Goal: Information Seeking & Learning: Learn about a topic

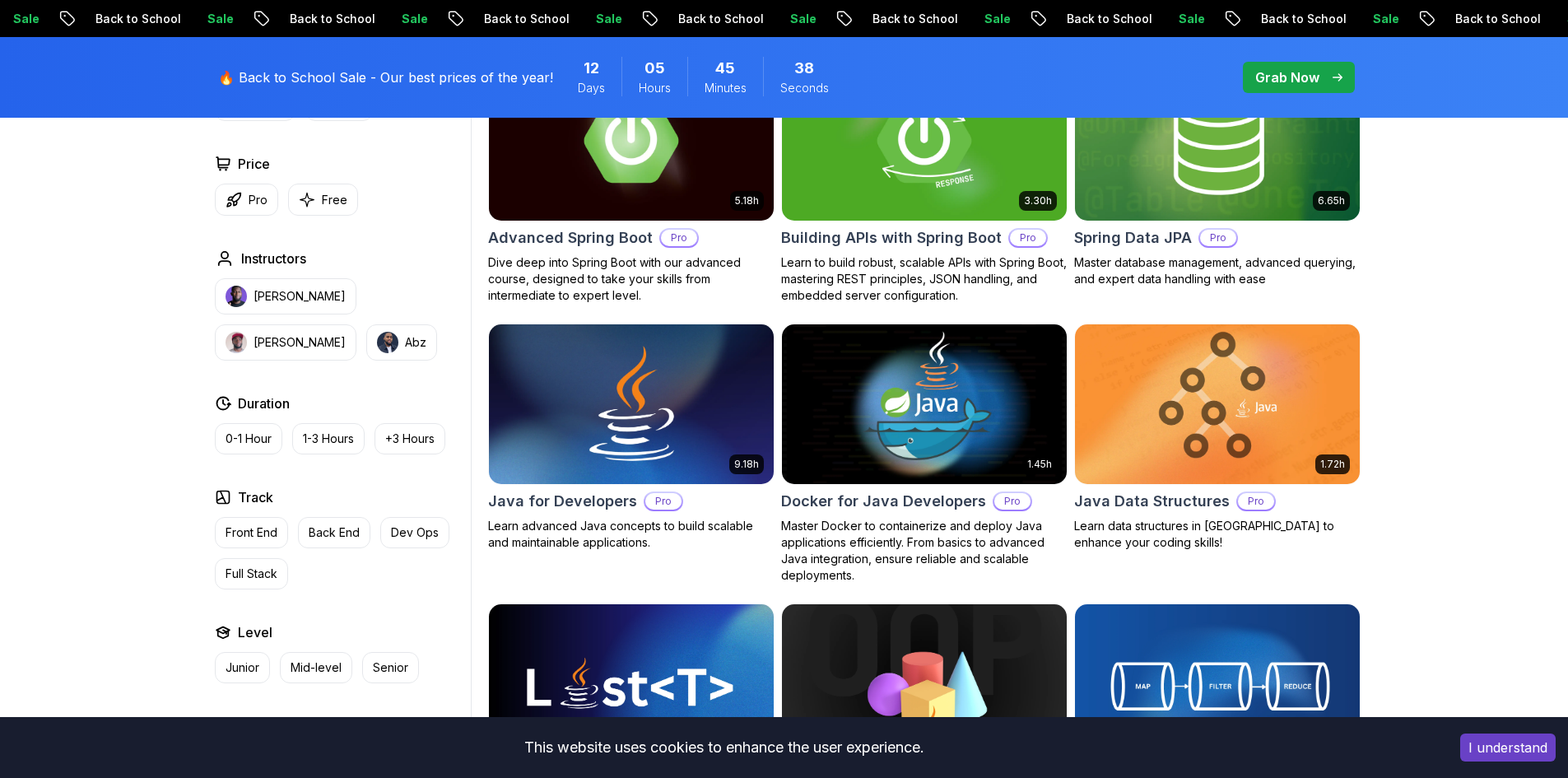
scroll to position [576, 0]
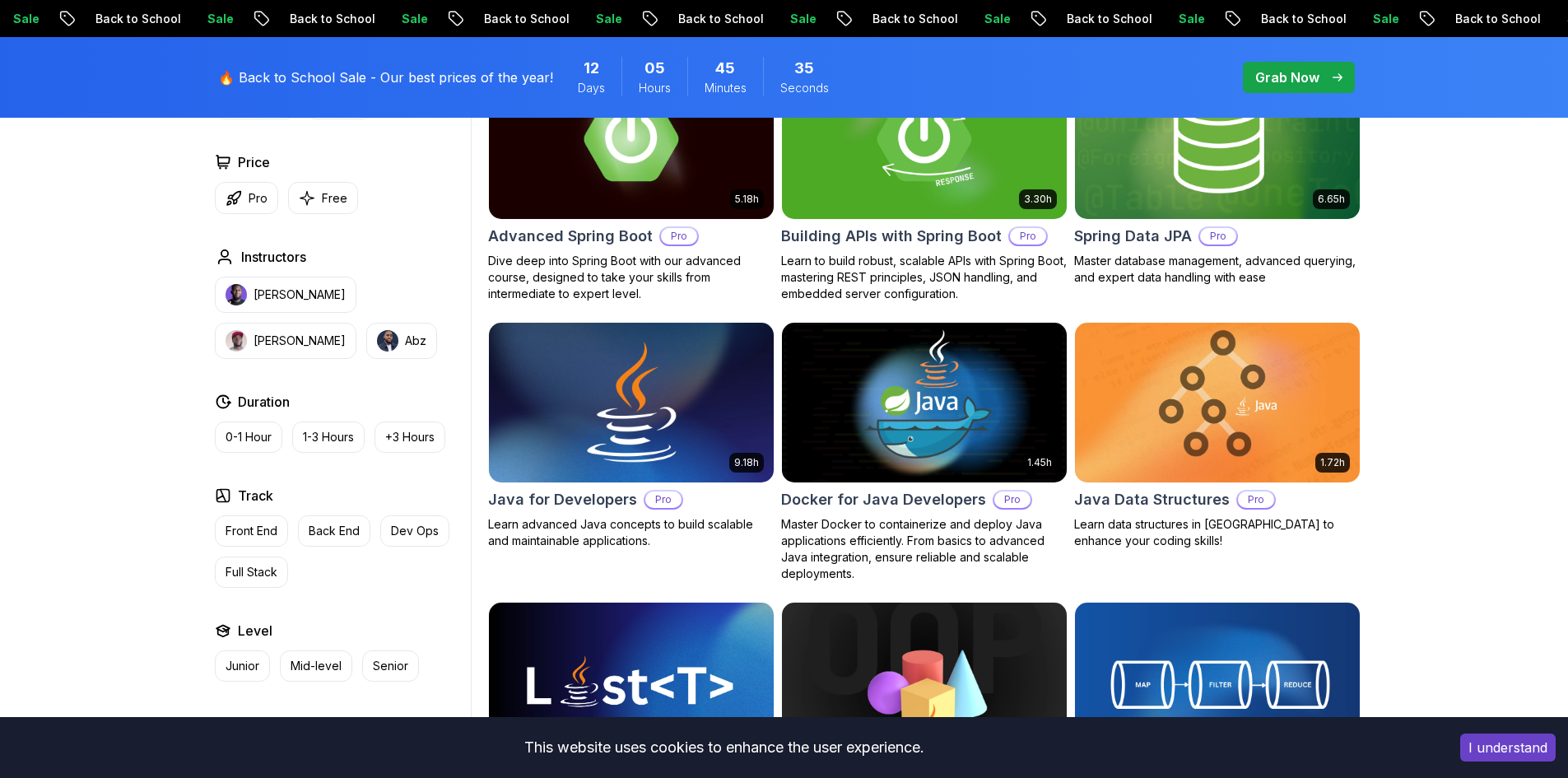
click at [571, 415] on img at bounding box center [631, 401] width 299 height 167
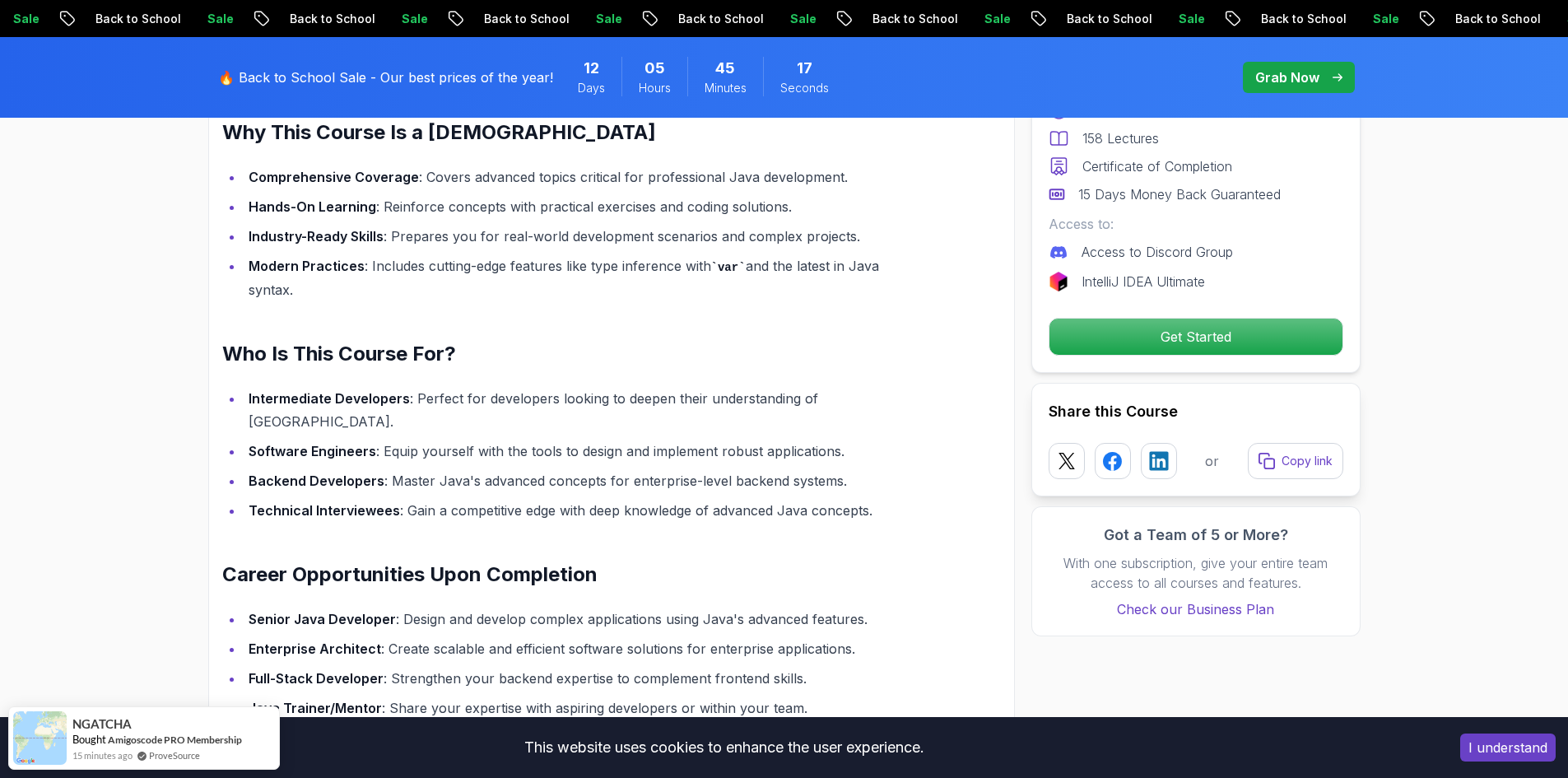
scroll to position [1399, 0]
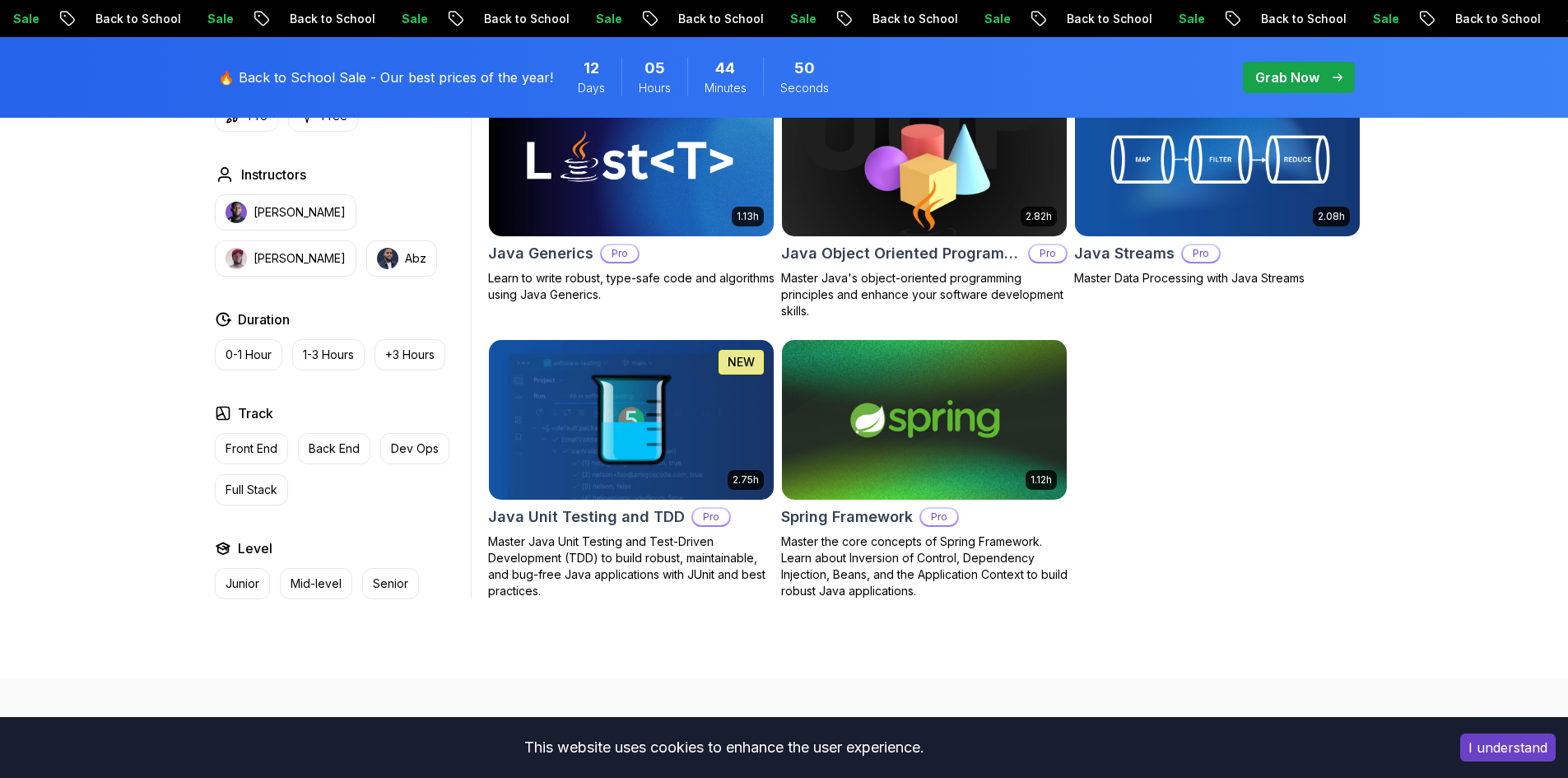
scroll to position [1069, 0]
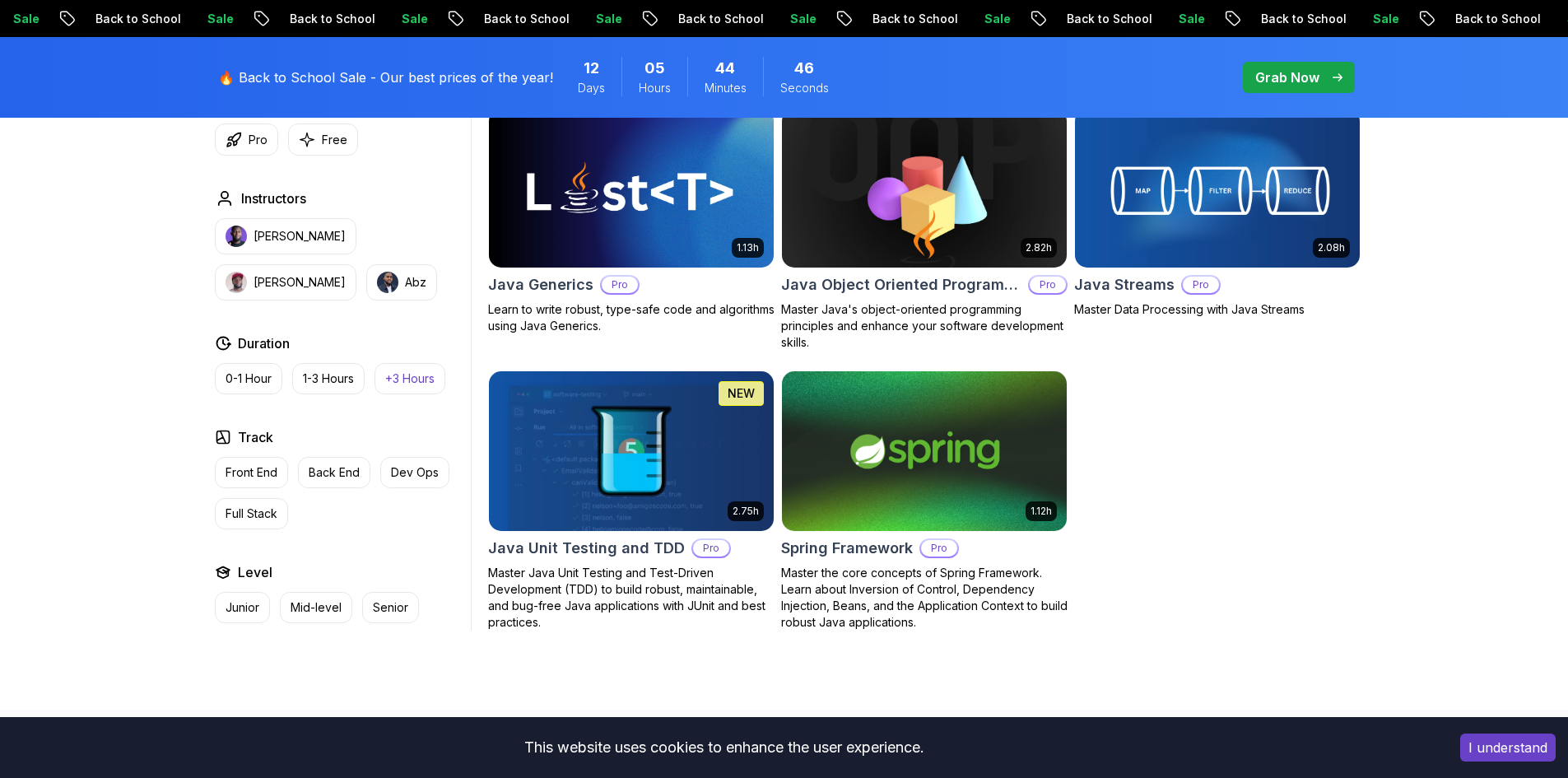
click at [409, 384] on p "+3 Hours" at bounding box center [410, 378] width 50 height 16
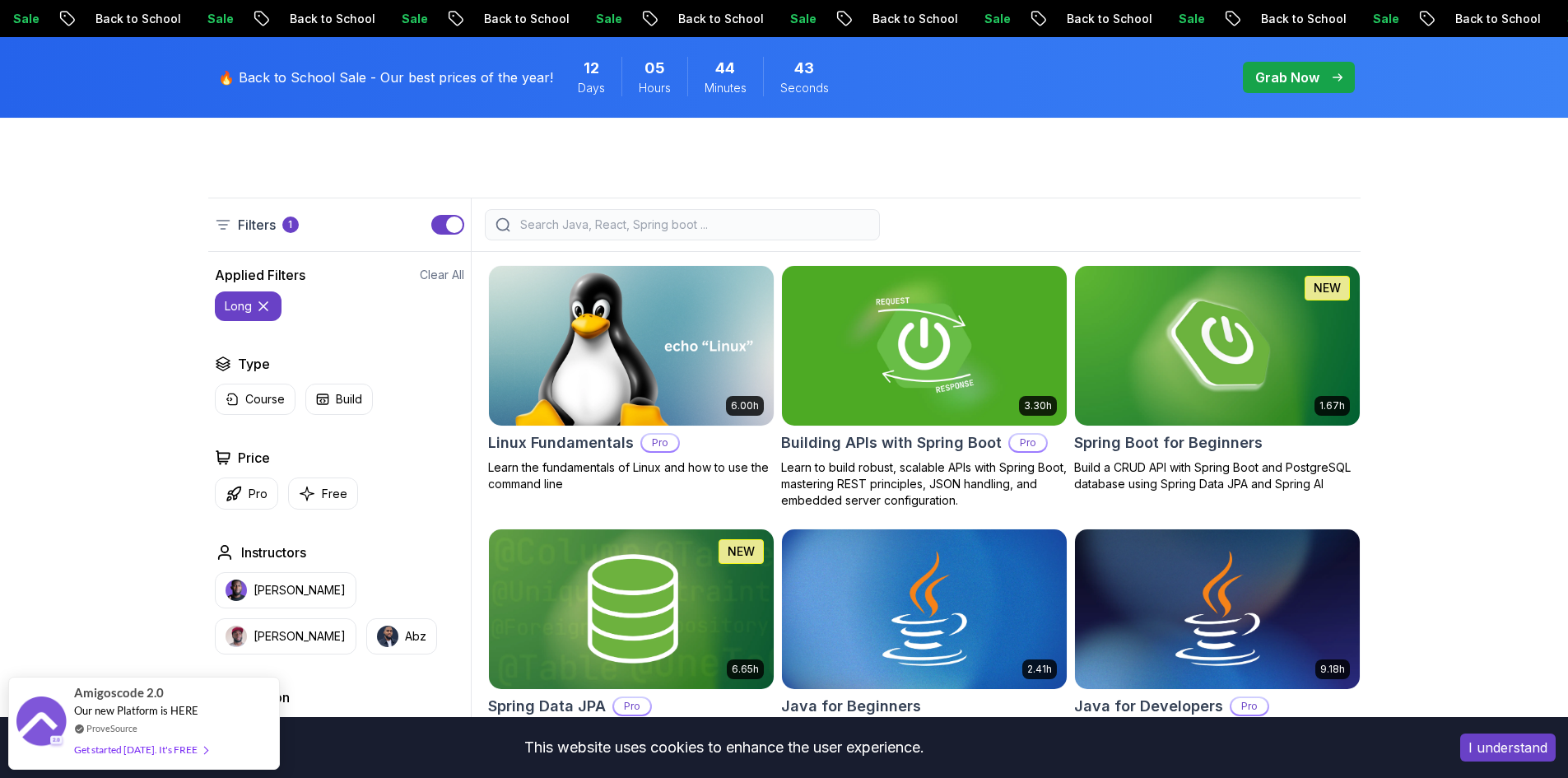
scroll to position [329, 0]
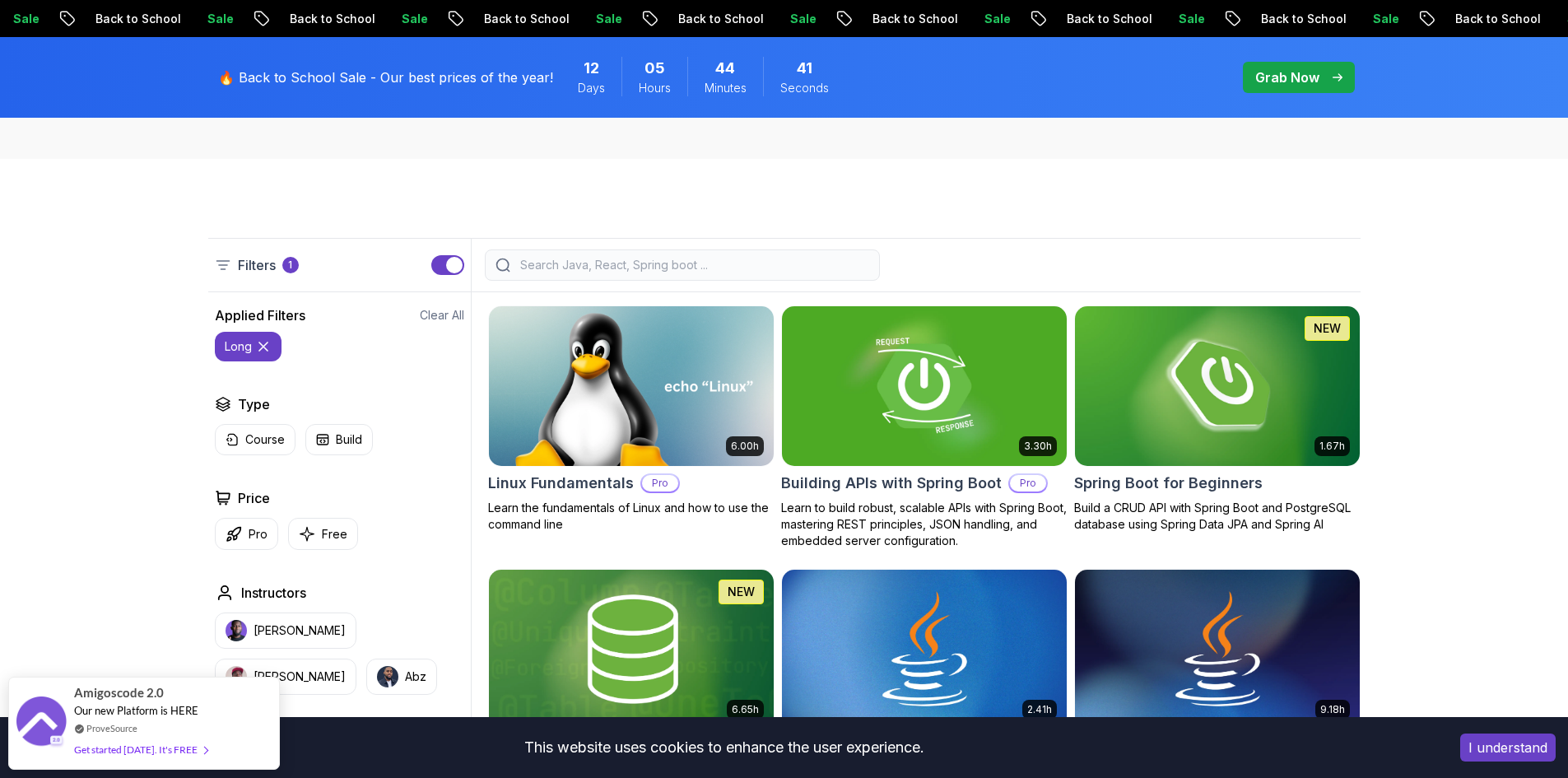
click at [264, 345] on icon at bounding box center [263, 346] width 9 height 9
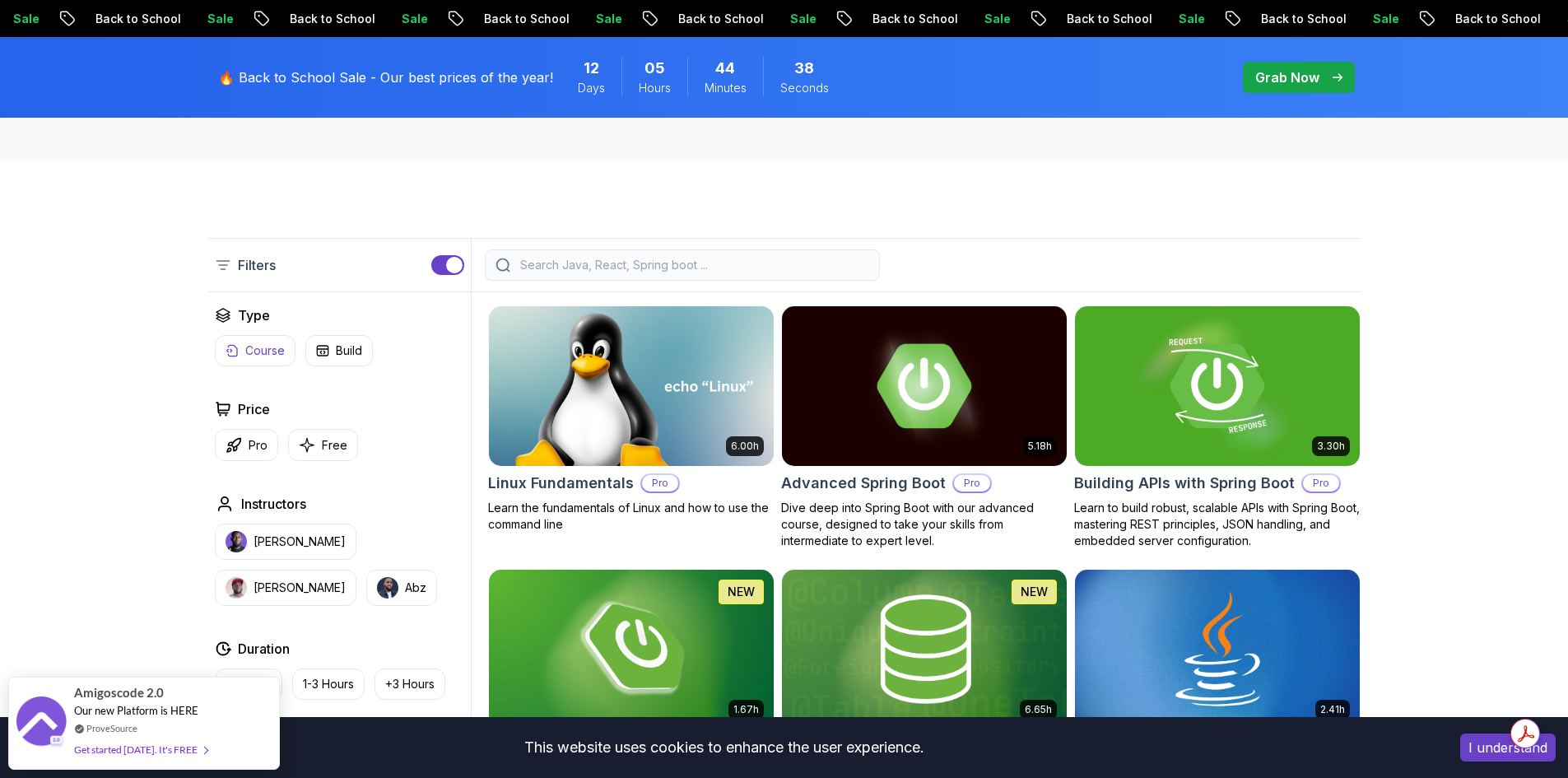
click at [270, 348] on p "Course" at bounding box center [264, 349] width 39 height 16
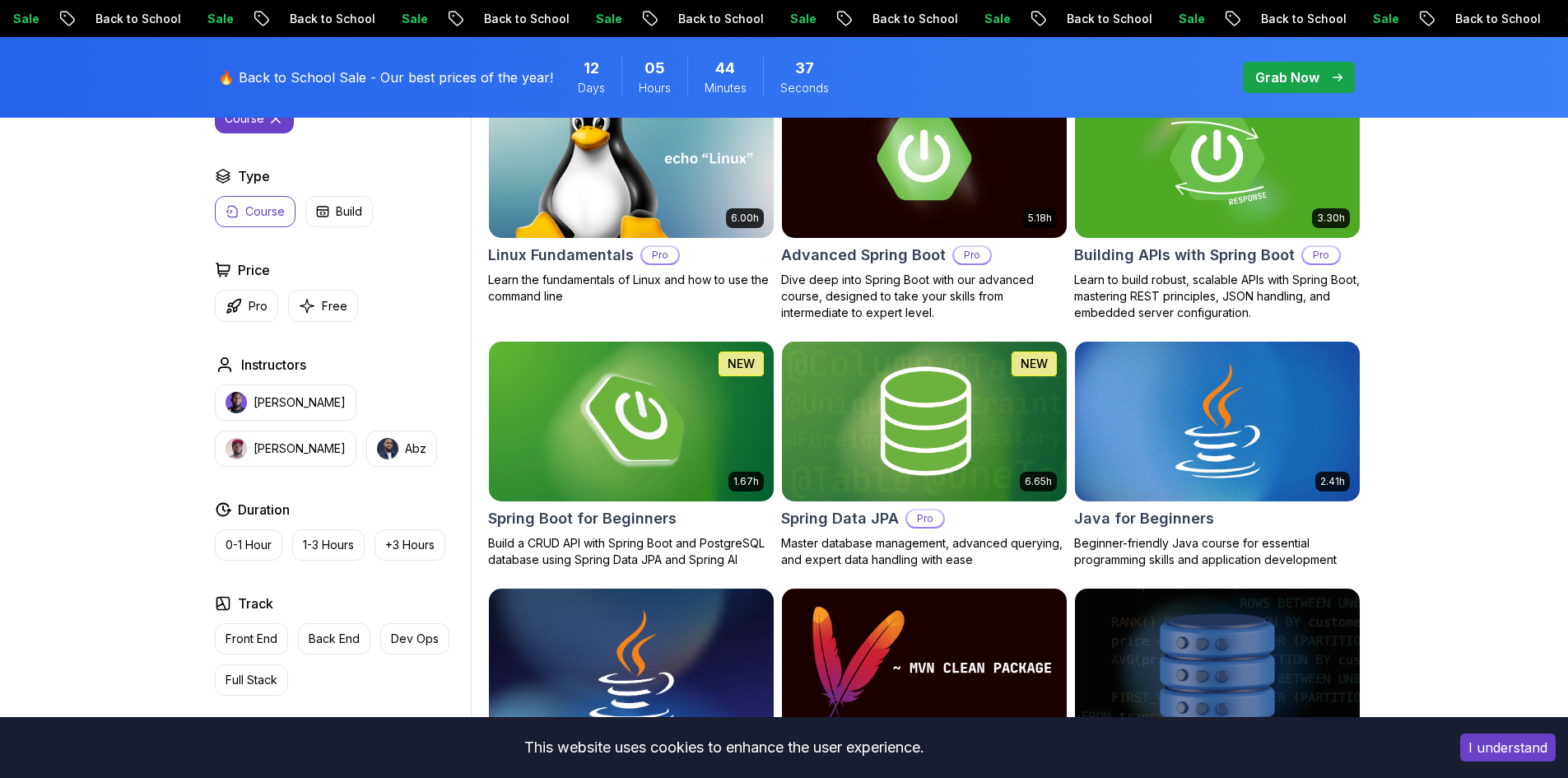
scroll to position [576, 0]
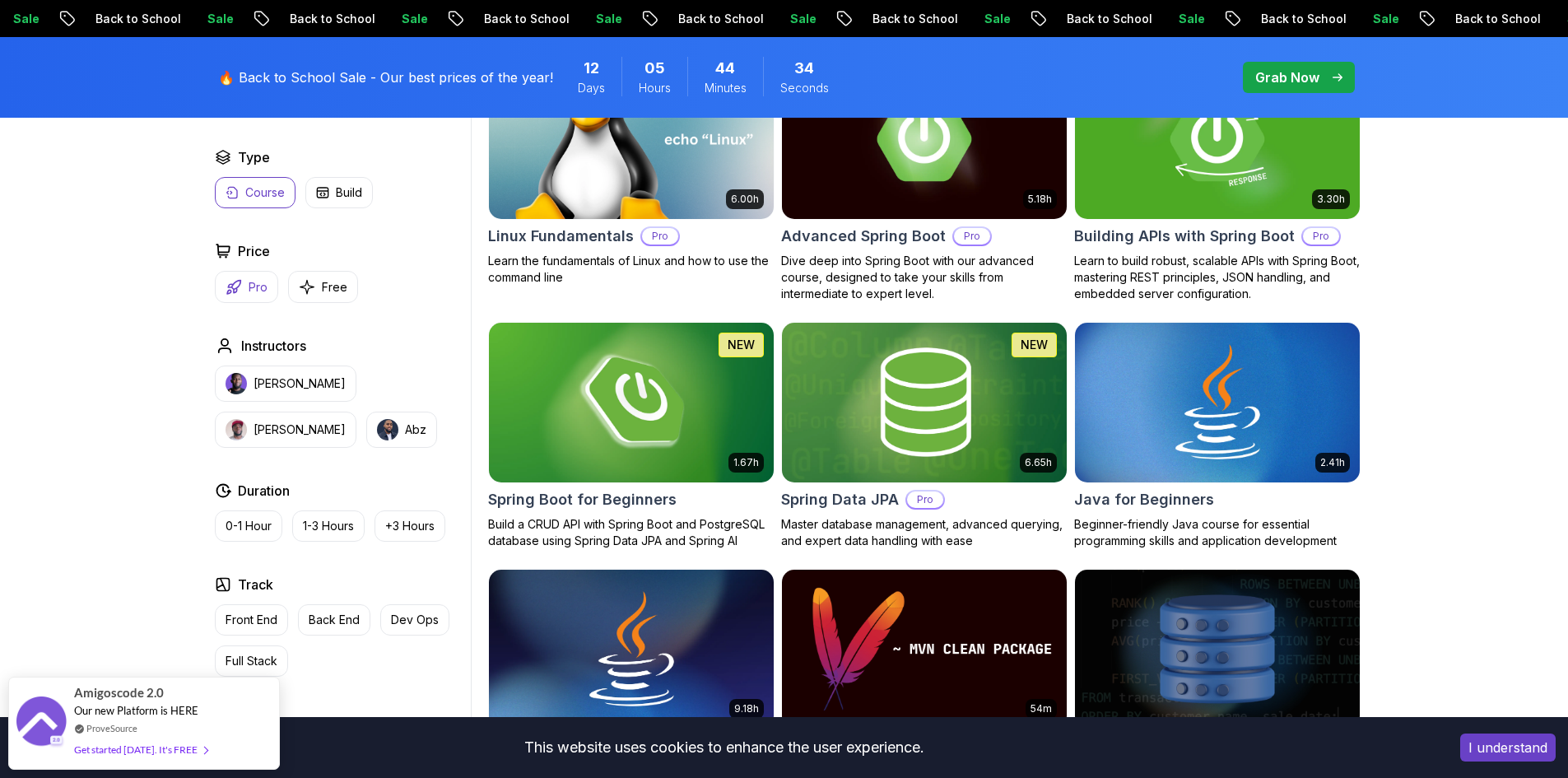
click at [275, 291] on button "Pro" at bounding box center [247, 287] width 64 height 32
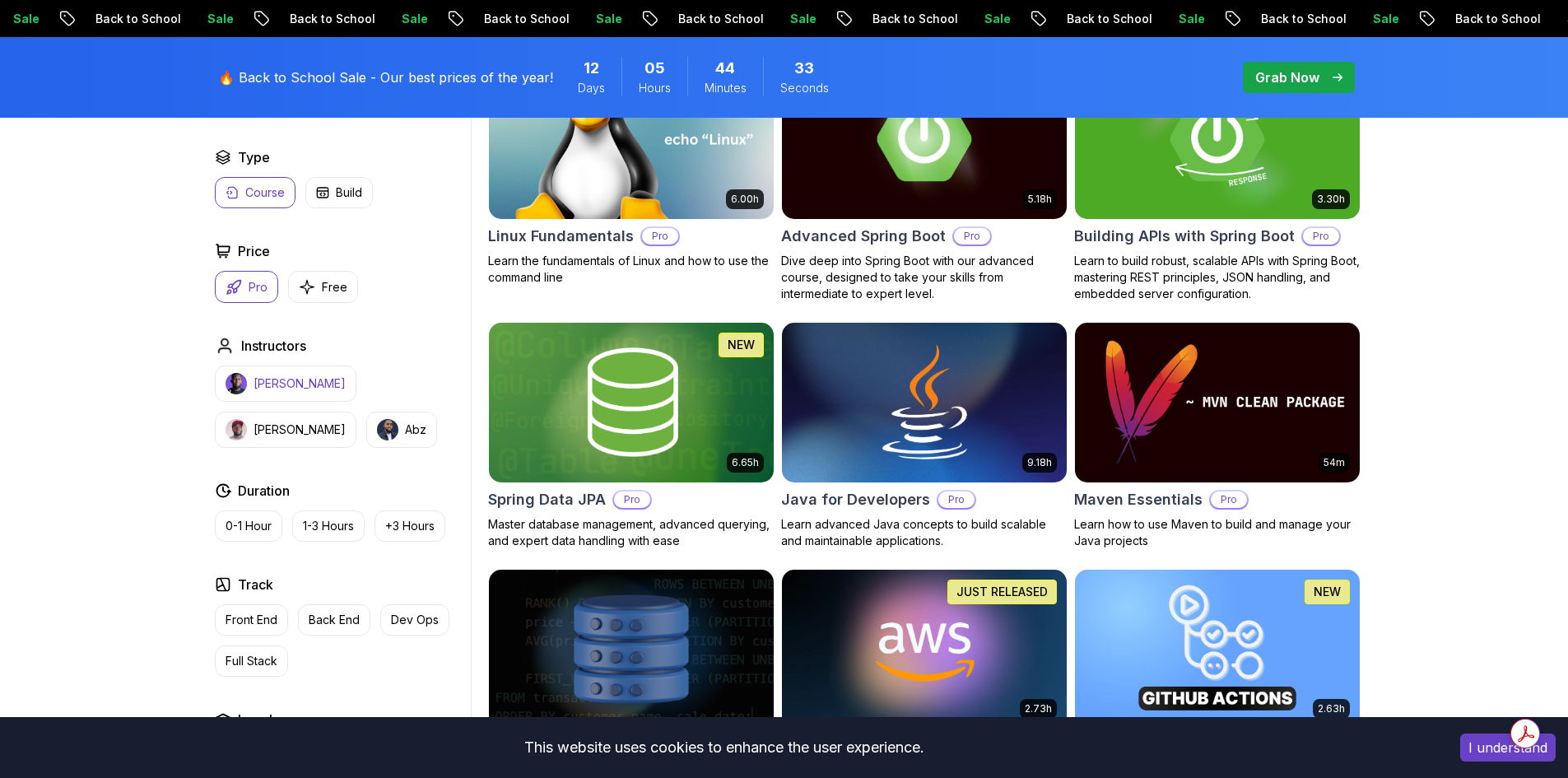
click at [293, 385] on p "[PERSON_NAME]" at bounding box center [299, 383] width 92 height 16
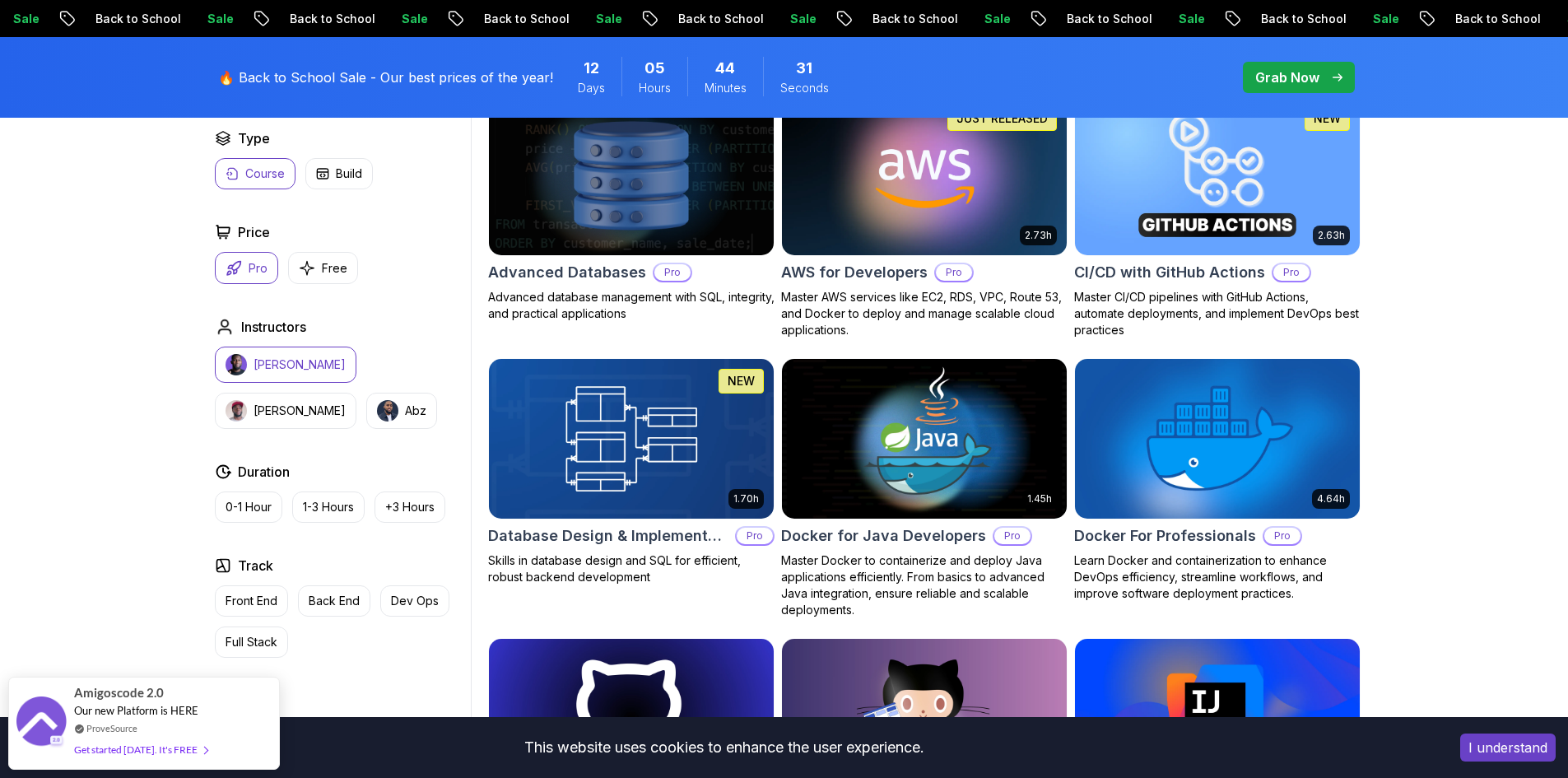
scroll to position [1069, 0]
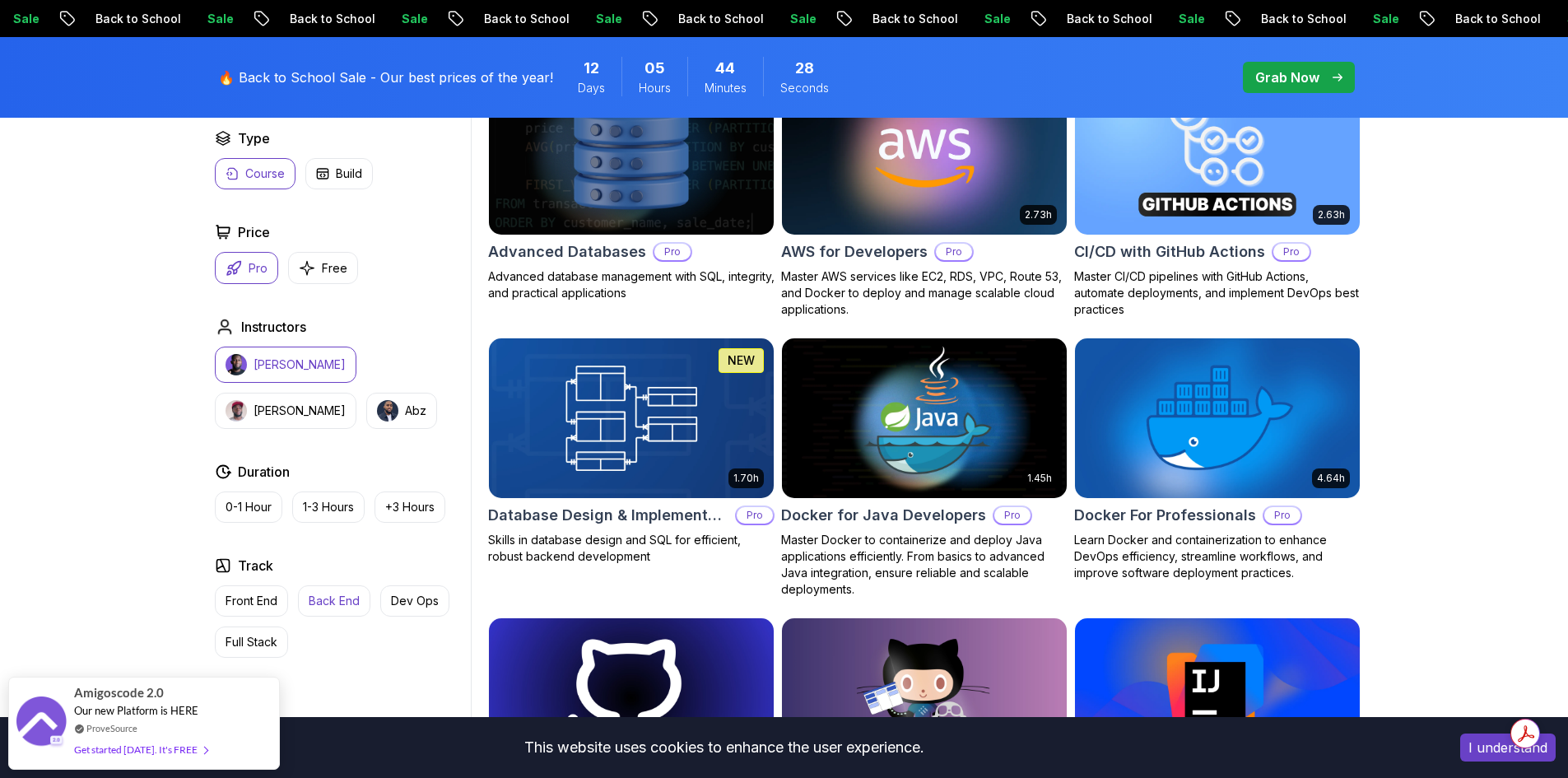
click at [344, 585] on button "Back End" at bounding box center [334, 600] width 72 height 31
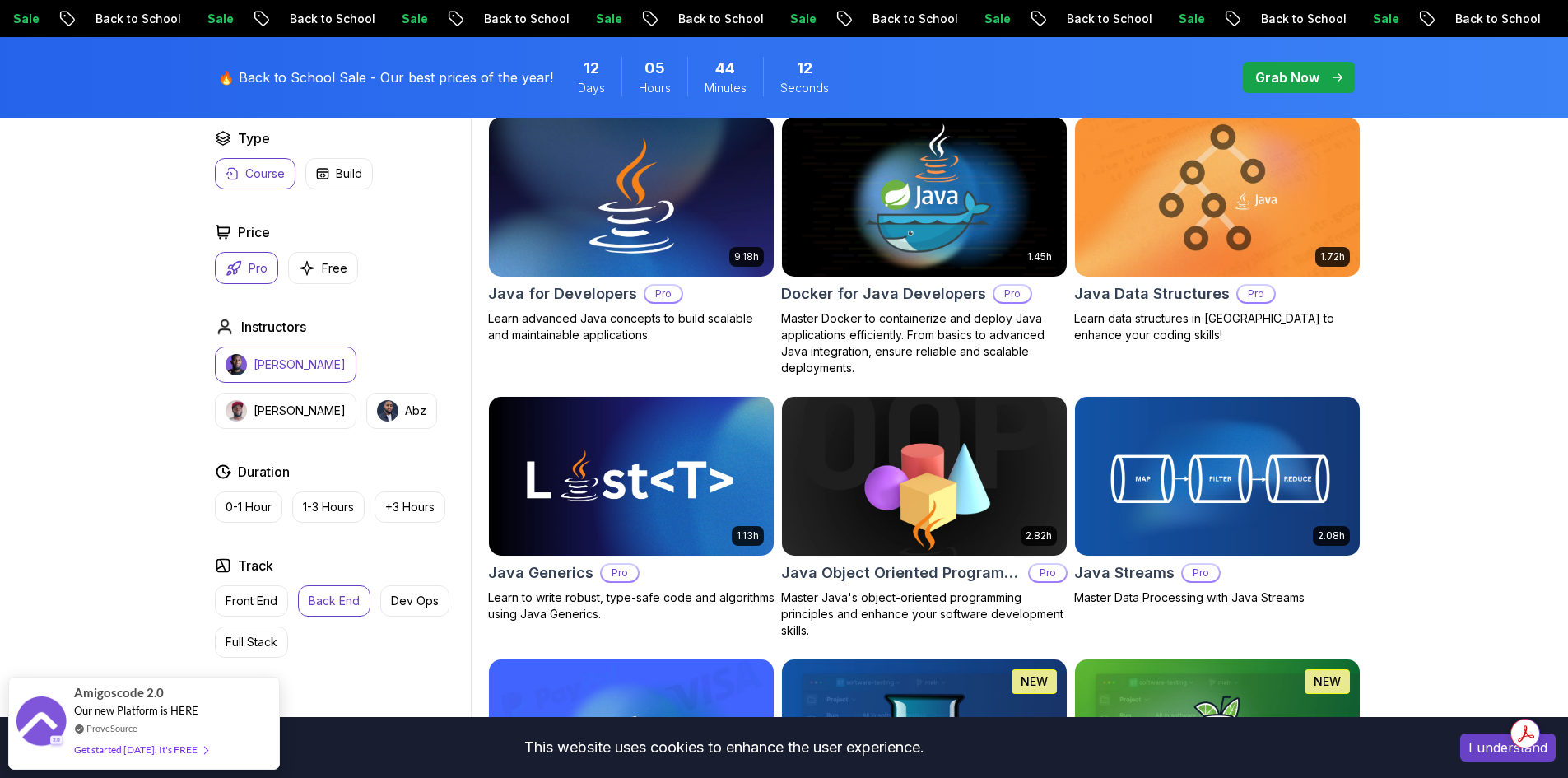
scroll to position [823, 0]
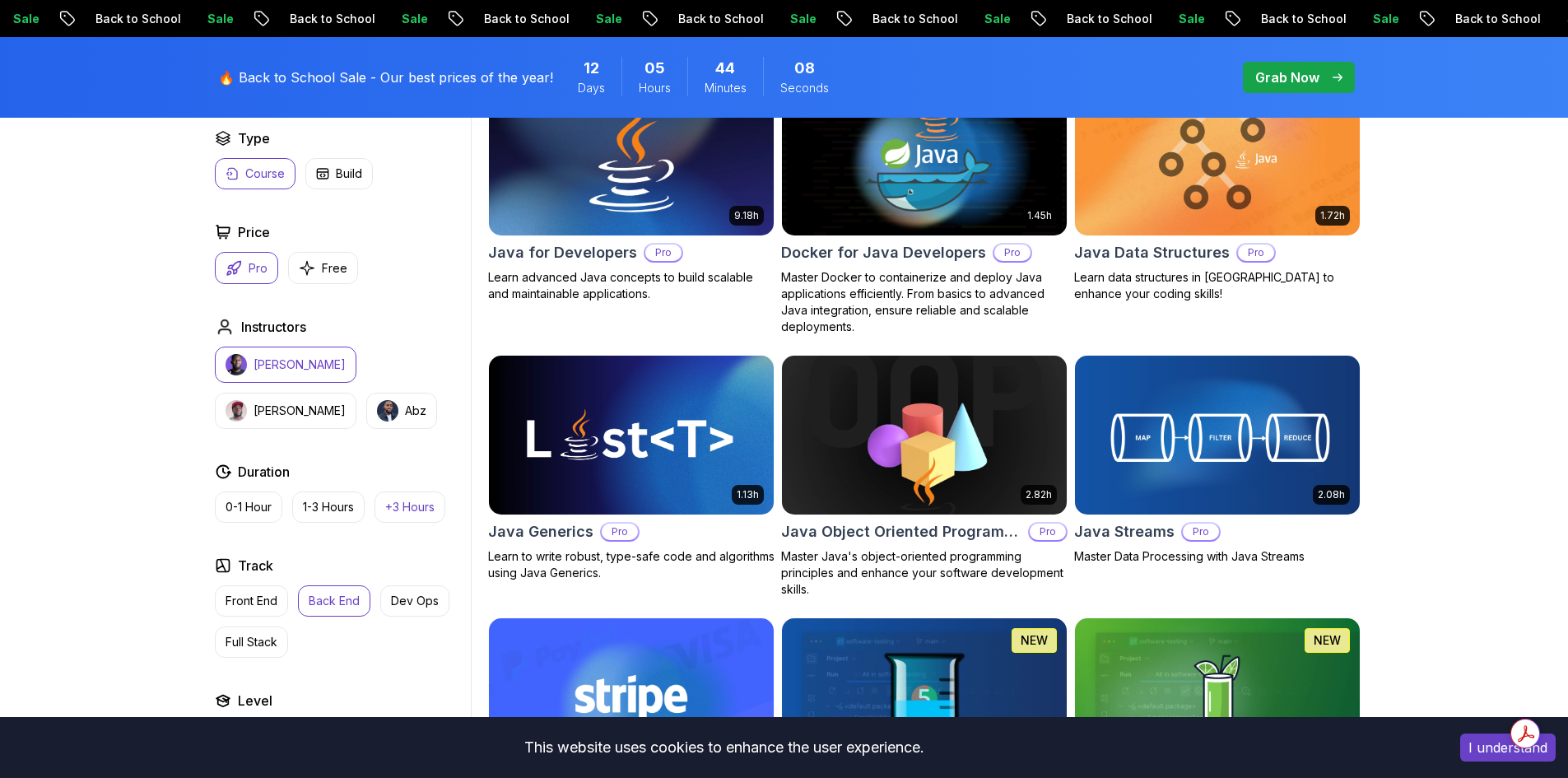
click at [427, 506] on p "+3 Hours" at bounding box center [410, 507] width 50 height 16
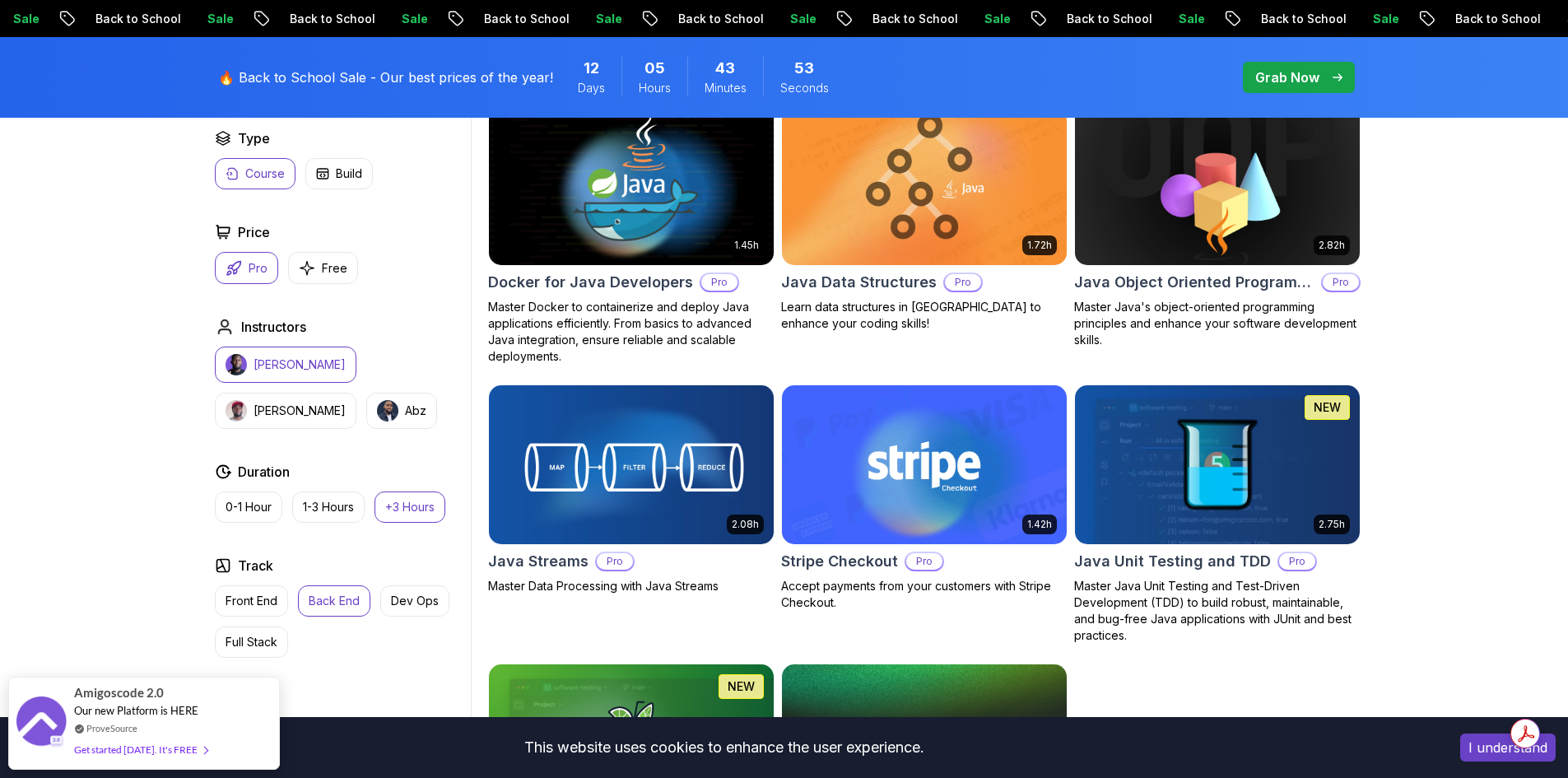
scroll to position [823, 0]
